Goal: Information Seeking & Learning: Learn about a topic

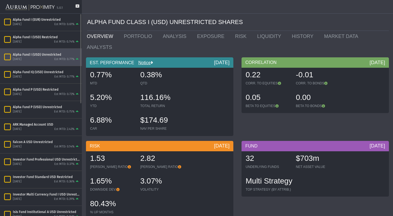
click at [49, 58] on div "[DATE] Est MTD: 0.77%" at bounding box center [46, 59] width 67 height 5
click at [77, 6] on icon at bounding box center [78, 8] width 4 height 9
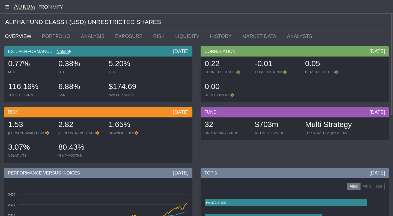
click at [166, 54] on div "EST. PERFORMANCE Notice [DATE]" at bounding box center [98, 51] width 189 height 10
click at [44, 37] on link "PORTFOLIO" at bounding box center [57, 36] width 39 height 11
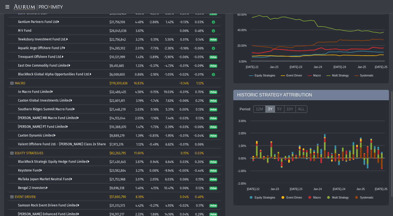
scroll to position [187, 0]
click at [277, 112] on label "5Y" at bounding box center [280, 109] width 10 height 8
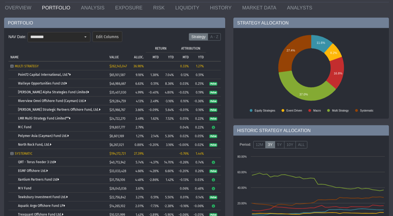
scroll to position [29, 0]
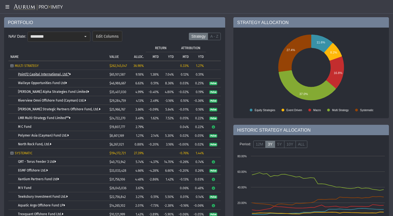
click at [36, 72] on link "Point72 Capital International, Ltd.*" at bounding box center [44, 74] width 53 height 4
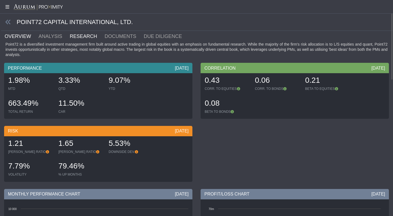
click at [77, 38] on link "RESEARCH" at bounding box center [86, 36] width 35 height 11
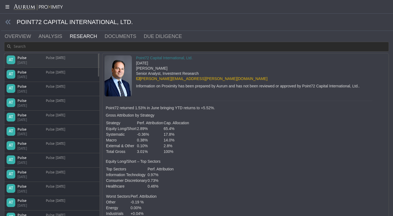
click at [61, 58] on div "Pulse [DATE]" at bounding box center [55, 60] width 19 height 10
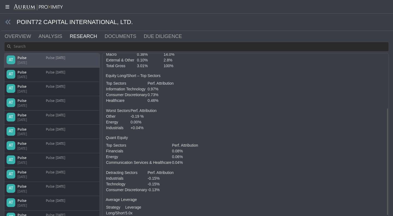
scroll to position [99, 0]
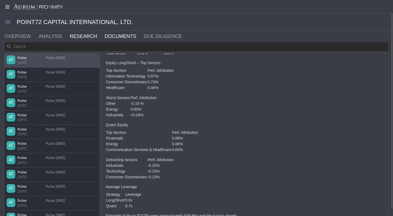
click at [104, 37] on link "DOCUMENTS" at bounding box center [123, 36] width 39 height 11
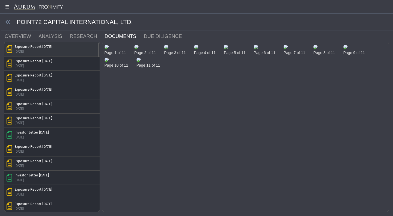
click at [64, 51] on div "Exposure Report [DATE] [DATE]" at bounding box center [52, 49] width 91 height 10
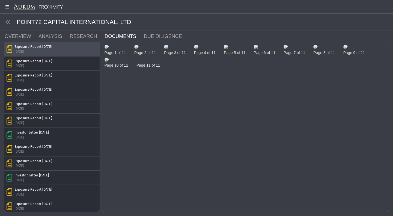
click at [109, 49] on img at bounding box center [107, 47] width 4 height 4
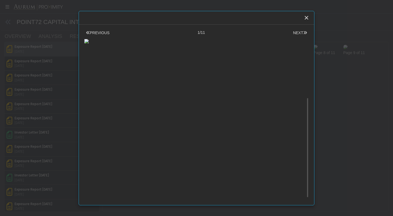
scroll to position [118, 0]
click at [32, 116] on body "5.0.1 Pull down to refresh... Release to refresh... Refreshing... Alpha Fund I …" at bounding box center [196, 108] width 393 height 216
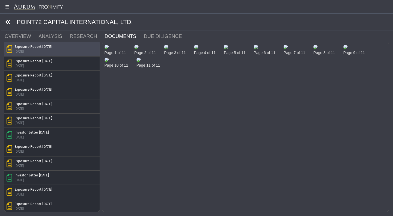
click at [10, 25] on icon at bounding box center [8, 22] width 6 height 6
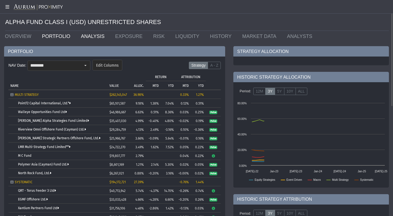
click at [89, 37] on link "ANALYSIS" at bounding box center [94, 36] width 34 height 11
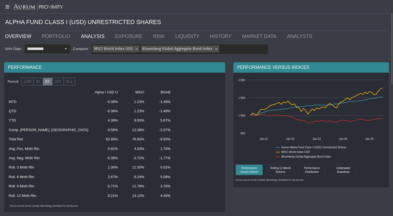
click at [23, 37] on link "OVERVIEW" at bounding box center [19, 36] width 37 height 11
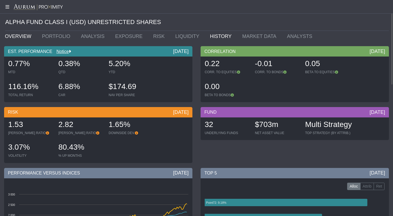
click at [206, 36] on link "HISTORY" at bounding box center [222, 36] width 32 height 11
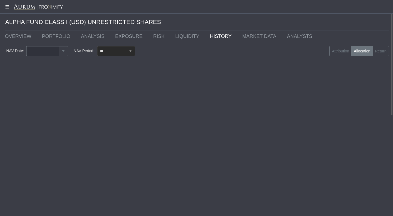
type input "********"
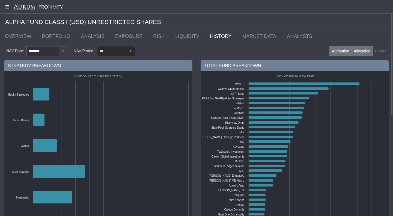
click at [340, 53] on label "Attribution" at bounding box center [341, 51] width 22 height 10
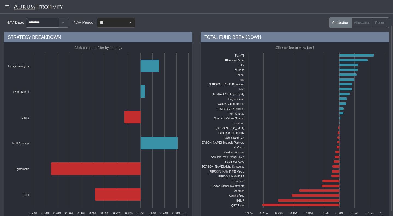
scroll to position [29, 0]
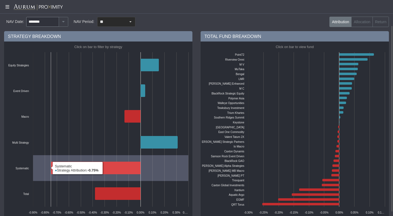
click at [105, 171] on icon at bounding box center [96, 168] width 90 height 13
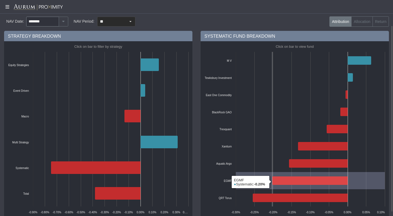
click at [290, 183] on icon at bounding box center [310, 181] width 75 height 8
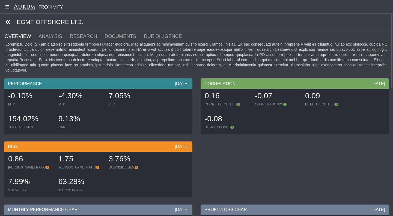
click at [8, 21] on icon at bounding box center [8, 22] width 6 height 6
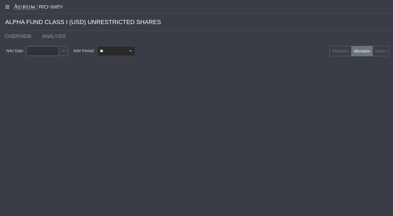
type input "********"
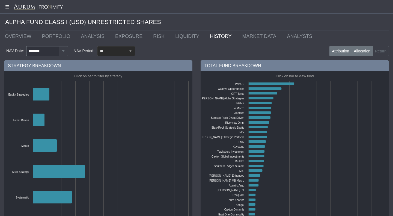
click at [341, 51] on label "Attribution" at bounding box center [341, 51] width 22 height 10
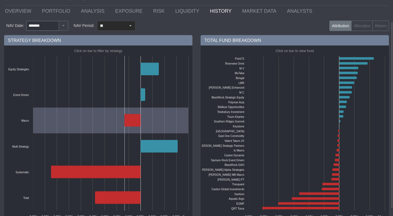
scroll to position [34, 0]
